Goal: Transaction & Acquisition: Book appointment/travel/reservation

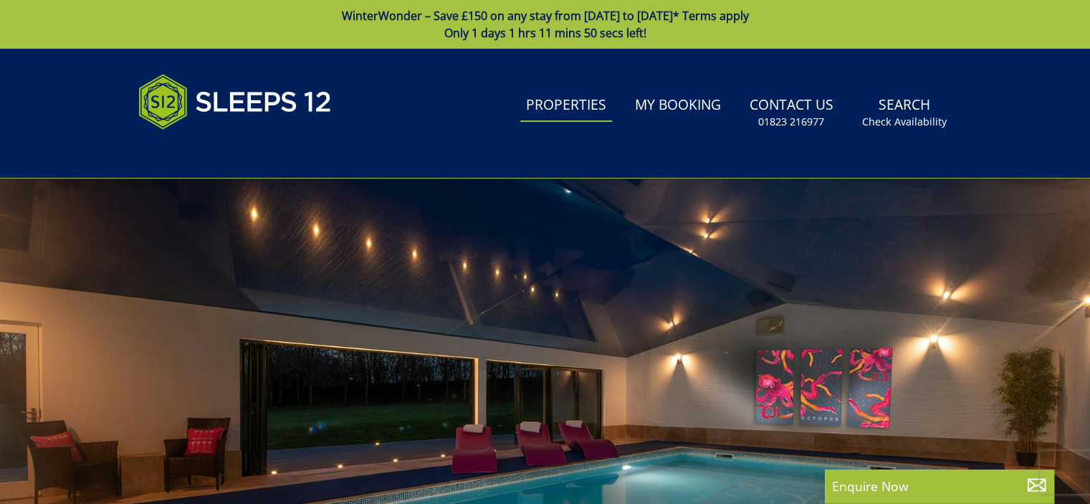
click at [579, 100] on link "Properties" at bounding box center [566, 106] width 92 height 32
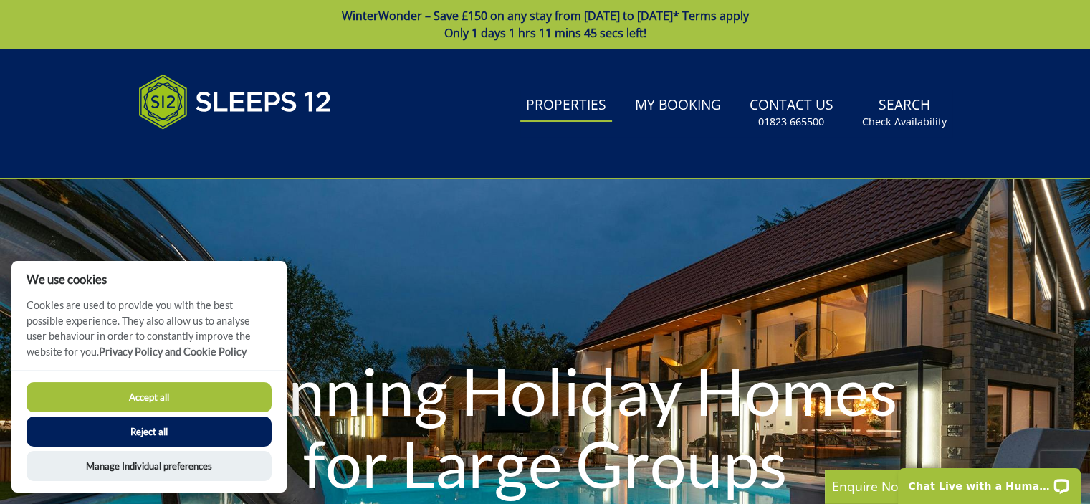
click at [224, 429] on button "Reject all" at bounding box center [149, 431] width 245 height 30
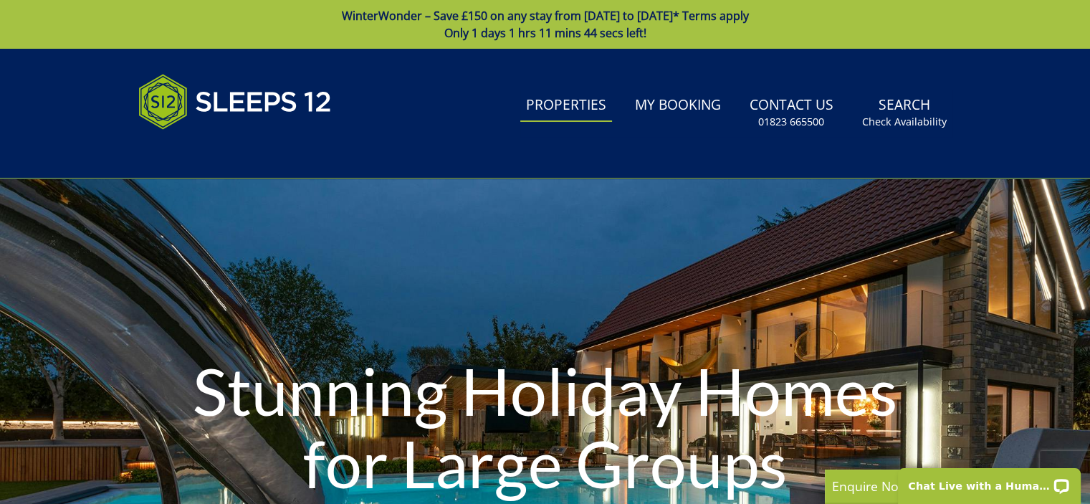
click at [347, 154] on div at bounding box center [245, 113] width 215 height 95
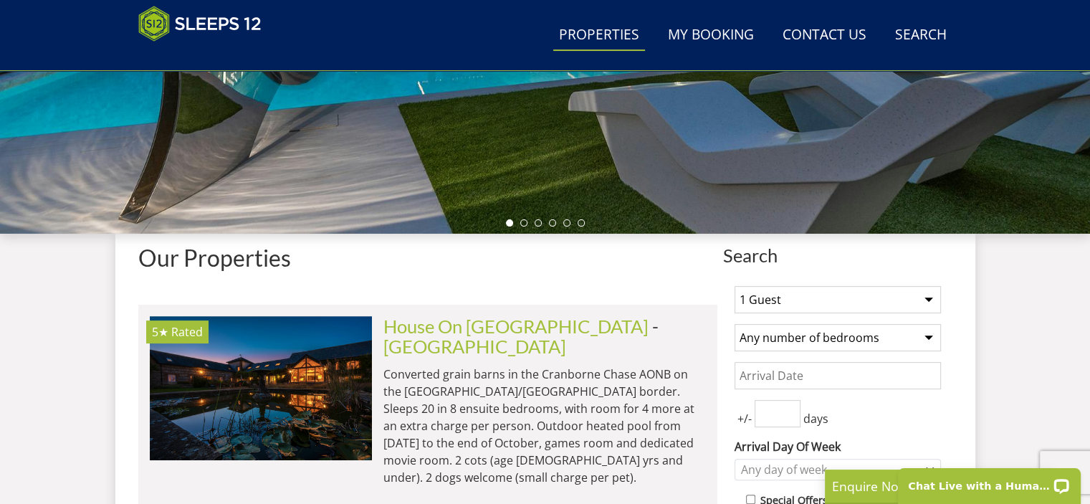
scroll to position [515, 0]
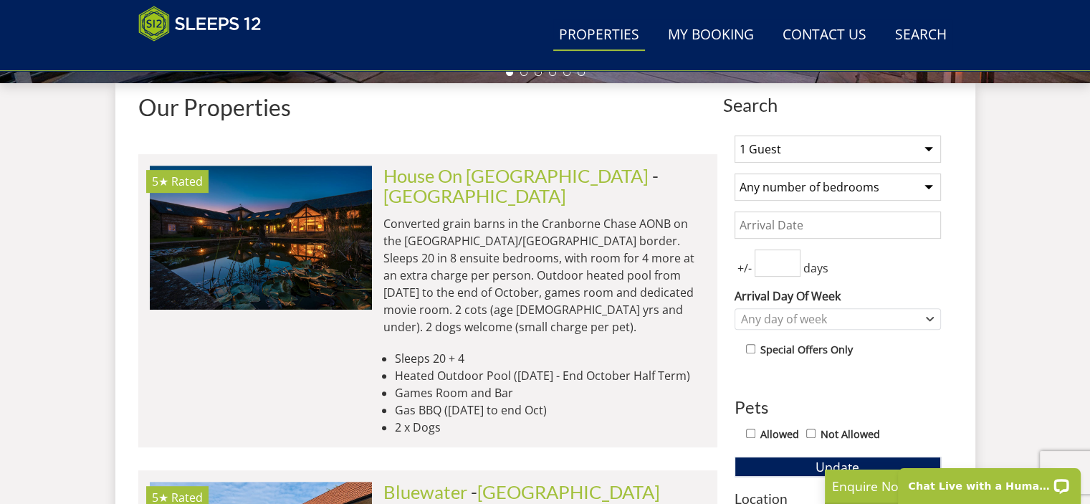
click at [883, 154] on select "1 Guest 2 Guests 3 Guests 4 Guests 5 Guests 6 Guests 7 Guests 8 Guests 9 Guests…" at bounding box center [837, 148] width 206 height 27
select select "5"
click at [734, 135] on select "1 Guest 2 Guests 3 Guests 4 Guests 5 Guests 6 Guests 7 Guests 8 Guests 9 Guests…" at bounding box center [837, 148] width 206 height 27
click at [855, 188] on select "Any number of bedrooms 1 Bedroom 2 Bedrooms 3 Bedrooms 4 Bedrooms 5 Bedrooms 6 …" at bounding box center [837, 186] width 206 height 27
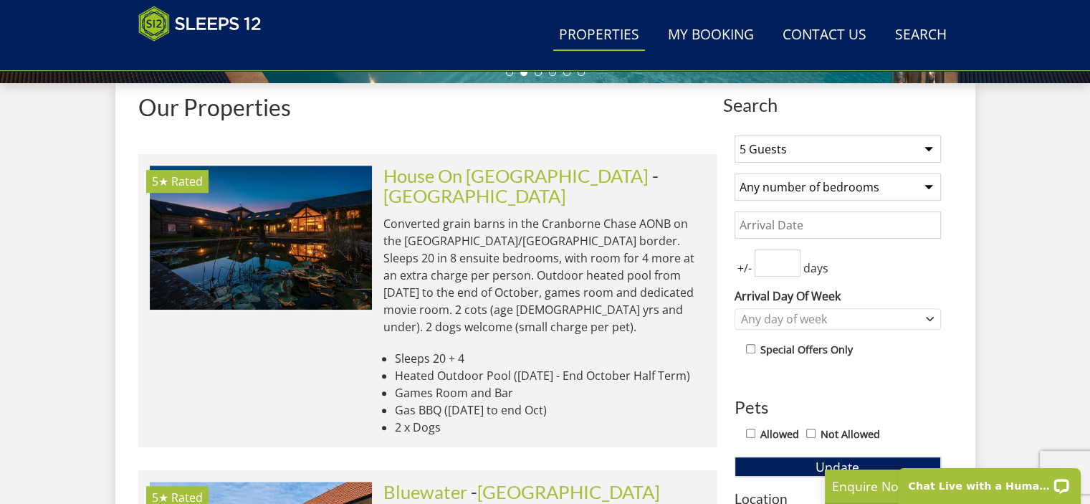
select select "3"
click at [734, 173] on select "Any number of bedrooms 1 Bedroom 2 Bedrooms 3 Bedrooms 4 Bedrooms 5 Bedrooms 6 …" at bounding box center [837, 186] width 206 height 27
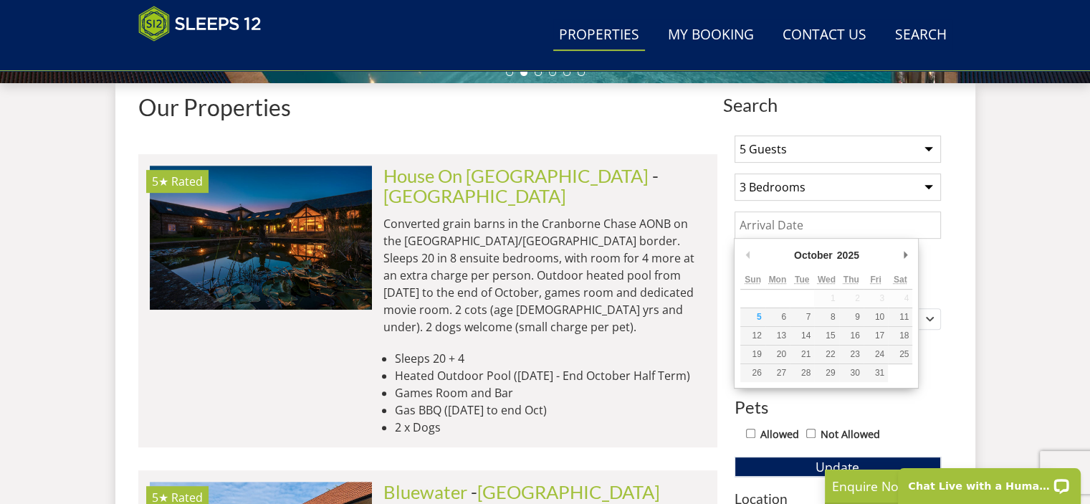
click at [841, 229] on input "Date" at bounding box center [837, 224] width 206 height 27
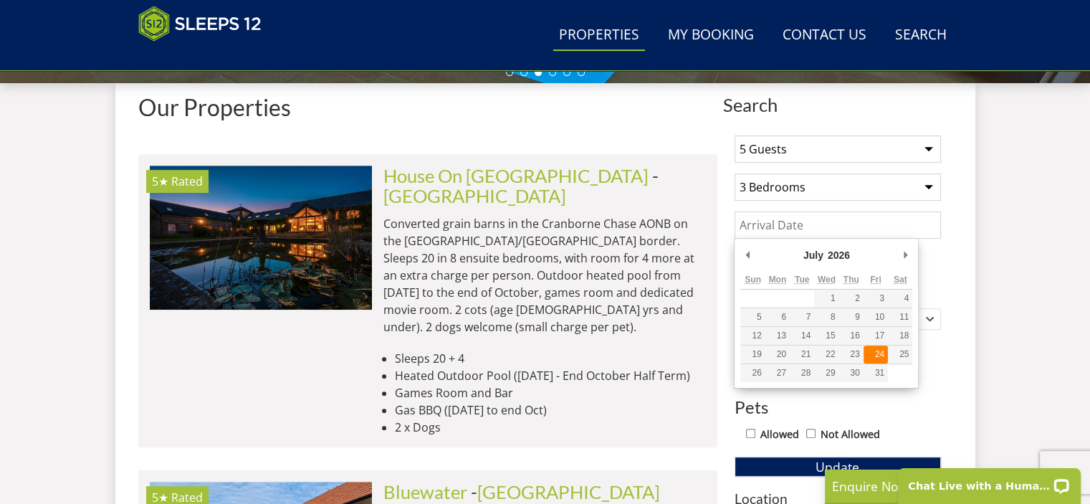
type input "[DATE]"
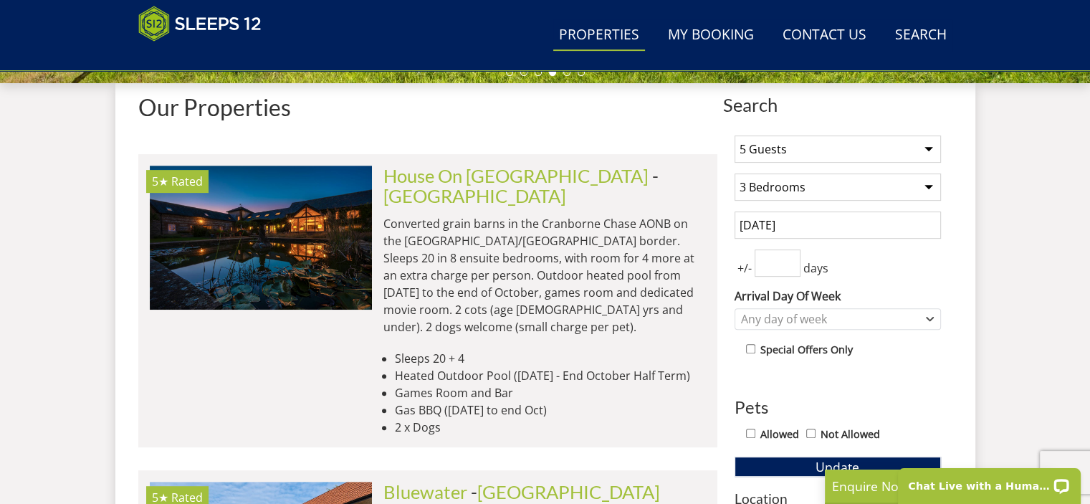
click at [779, 254] on input "number" at bounding box center [777, 262] width 46 height 27
click at [868, 264] on div "+/- days" at bounding box center [837, 262] width 206 height 27
click at [792, 346] on label "Special Offers Only" at bounding box center [806, 350] width 92 height 16
click at [751, 348] on input "checkbox" at bounding box center [750, 348] width 9 height 9
checkbox input "true"
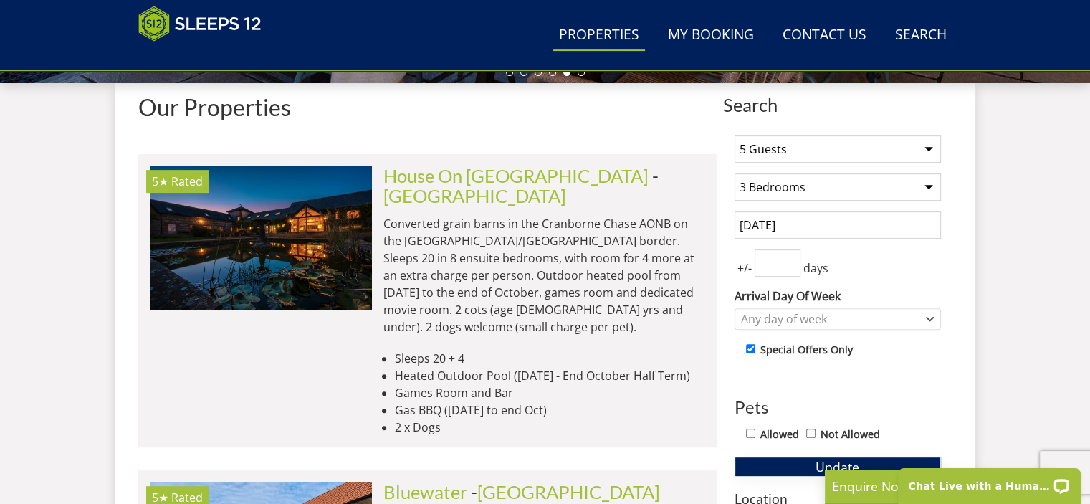
click at [803, 461] on button "Update" at bounding box center [837, 466] width 206 height 20
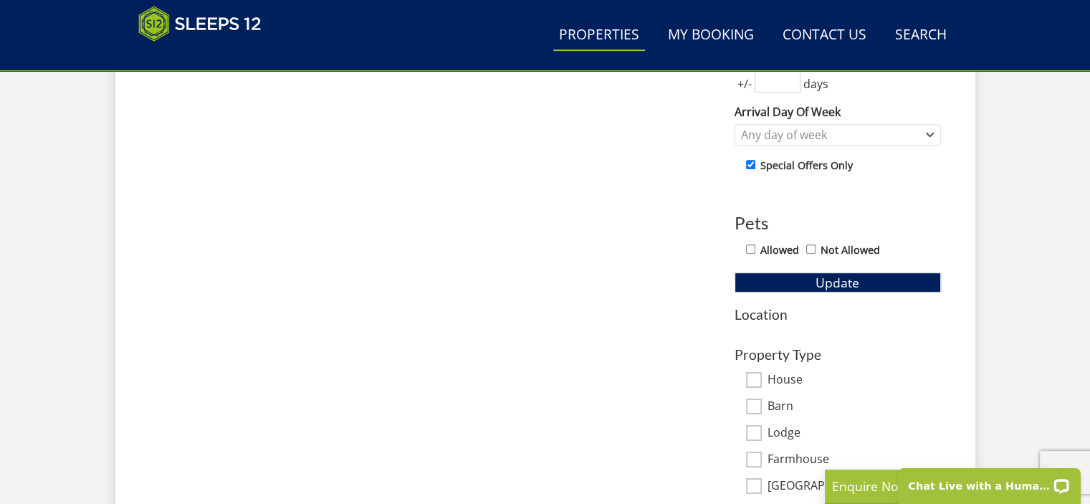
scroll to position [747, 0]
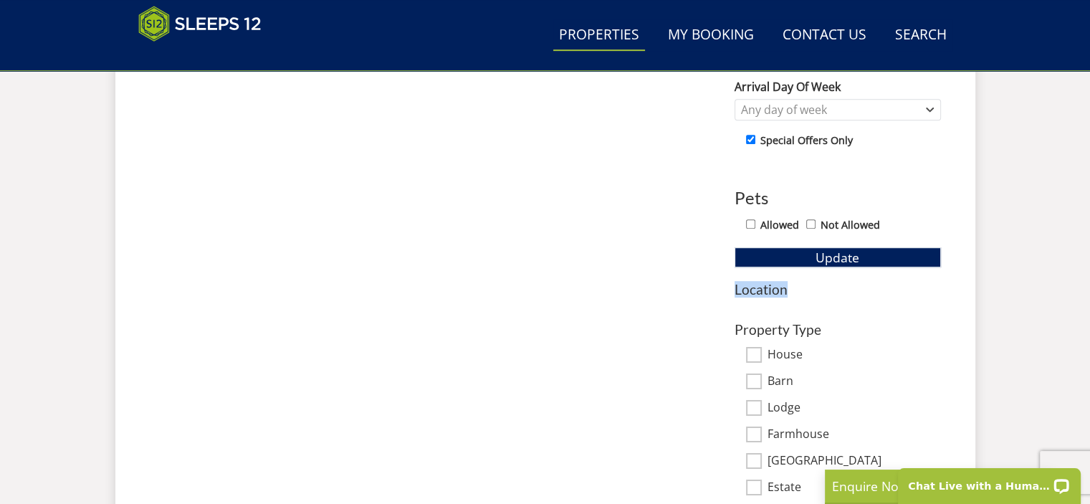
drag, startPoint x: 1087, startPoint y: 261, endPoint x: 1089, endPoint y: 274, distance: 13.8
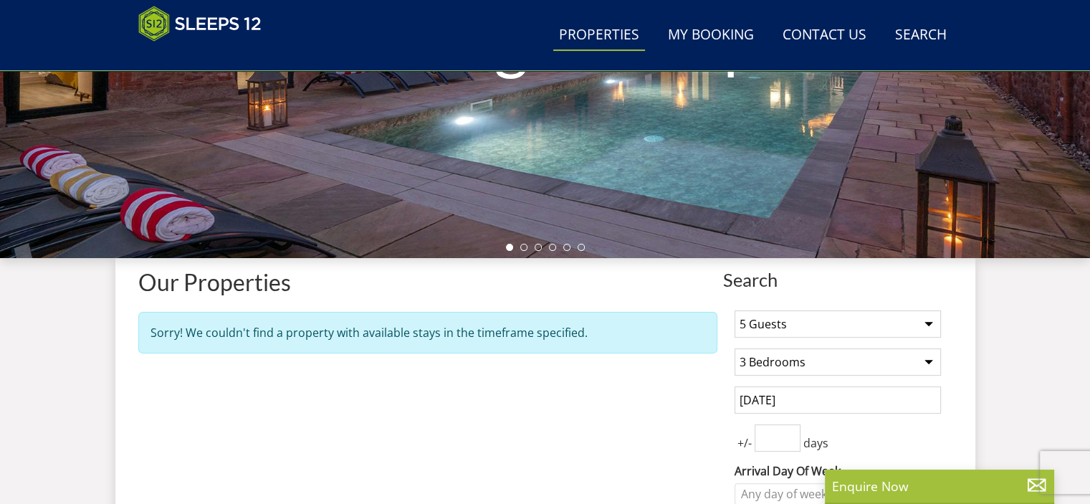
scroll to position [269, 0]
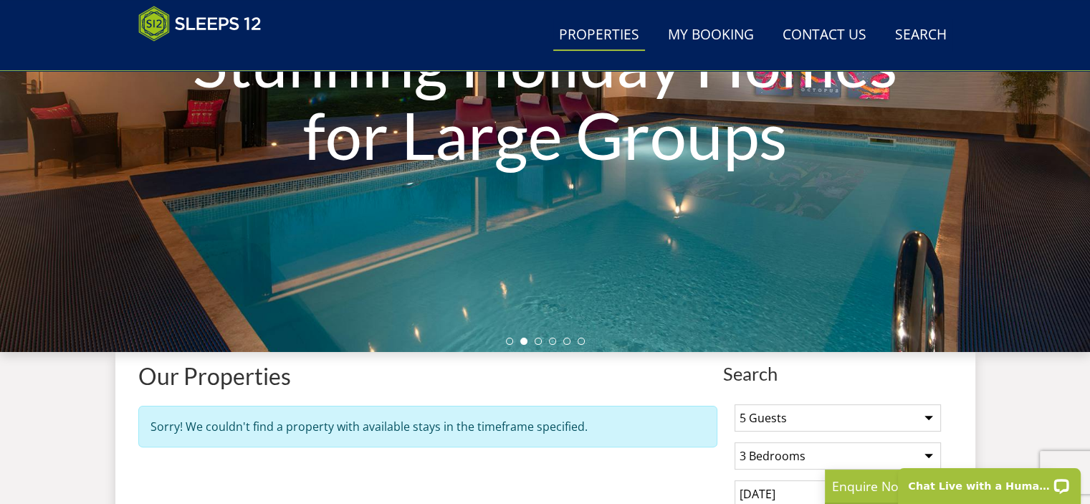
click at [10, 401] on div "Search Menu Properties My Booking Contact Us [PHONE_NUMBER] Search Check Availa…" at bounding box center [545, 407] width 1090 height 1256
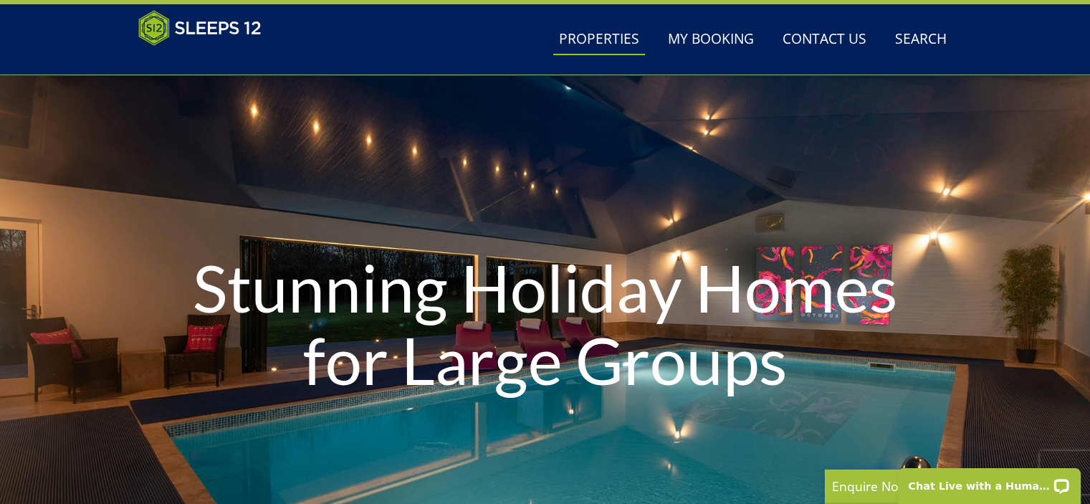
scroll to position [0, 0]
